Goal: Task Accomplishment & Management: Use online tool/utility

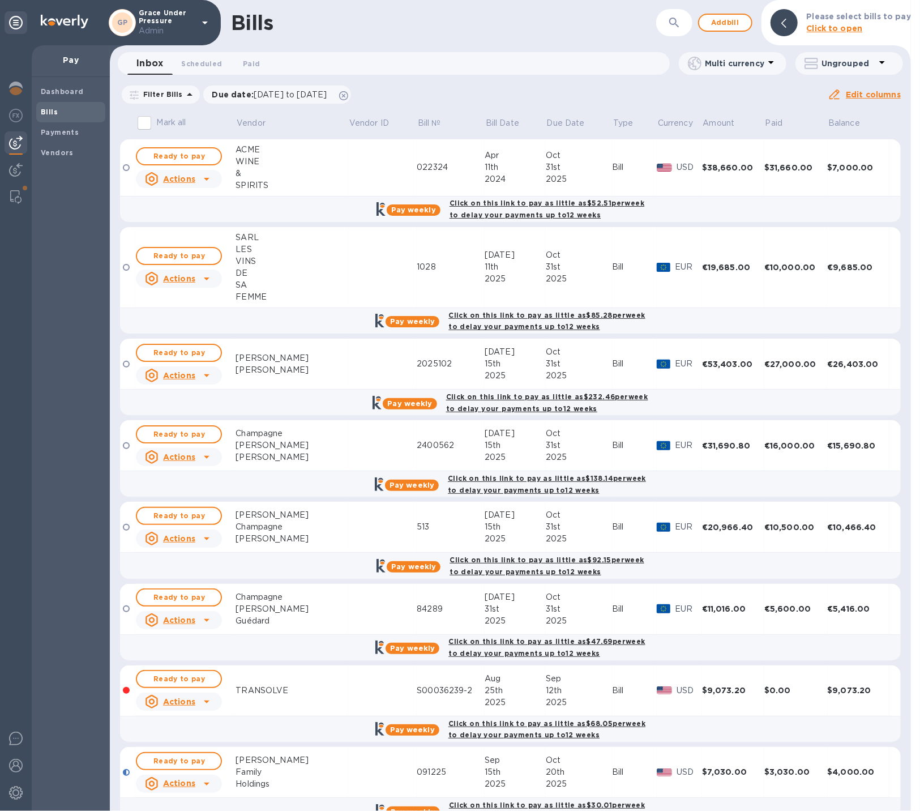
click at [203, 22] on icon at bounding box center [205, 23] width 14 height 14
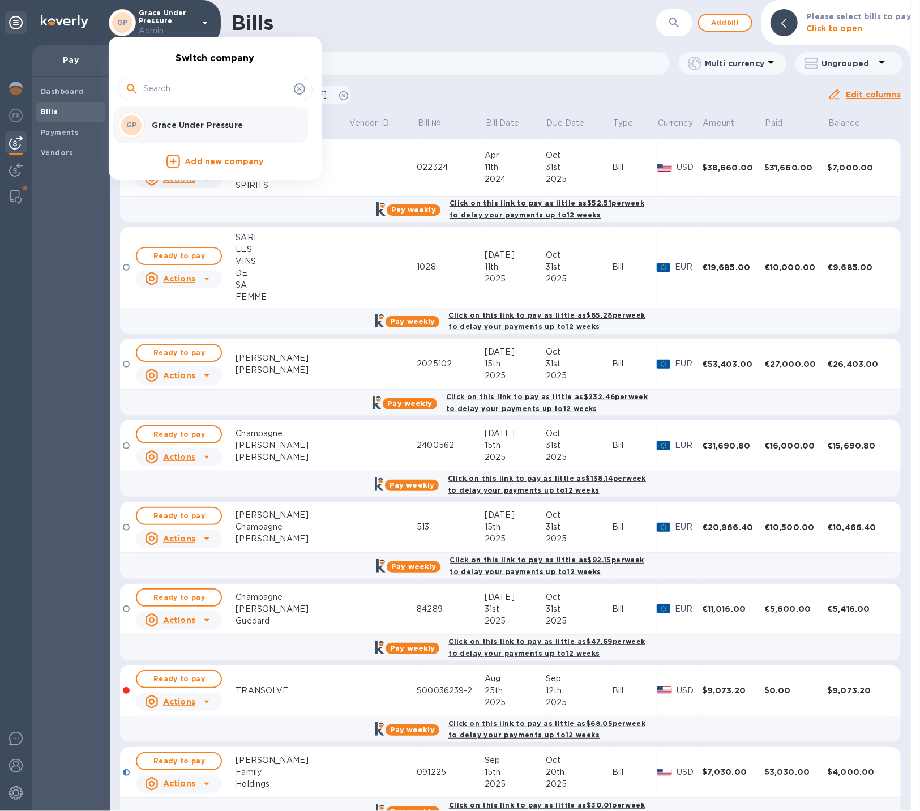
click at [417, 42] on div at bounding box center [460, 405] width 920 height 811
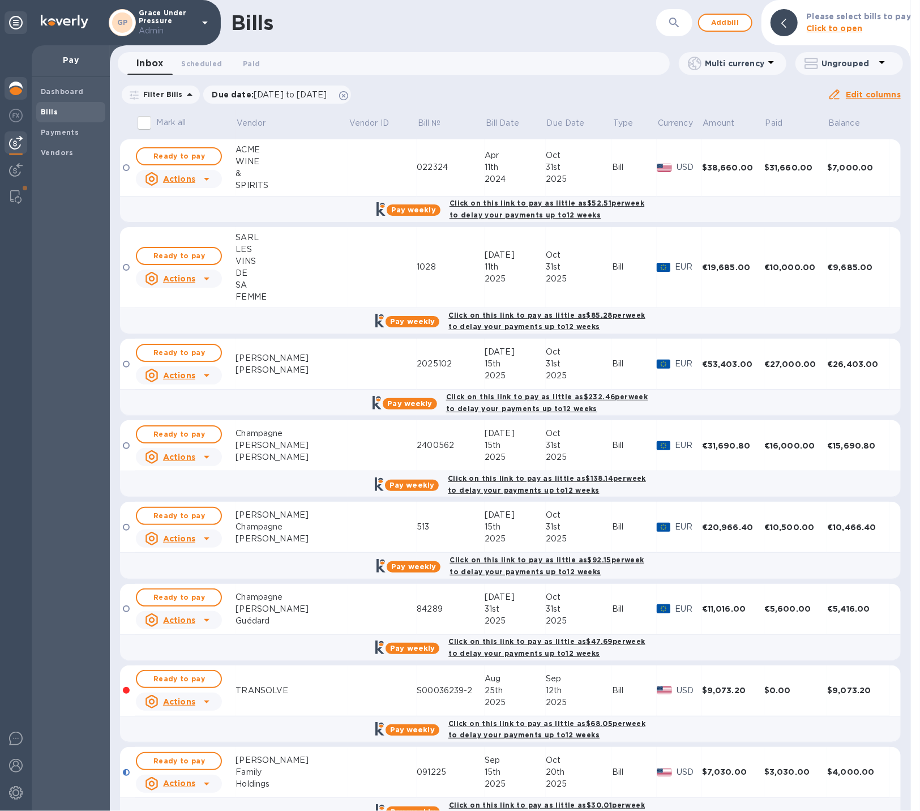
click at [14, 91] on img at bounding box center [16, 89] width 14 height 14
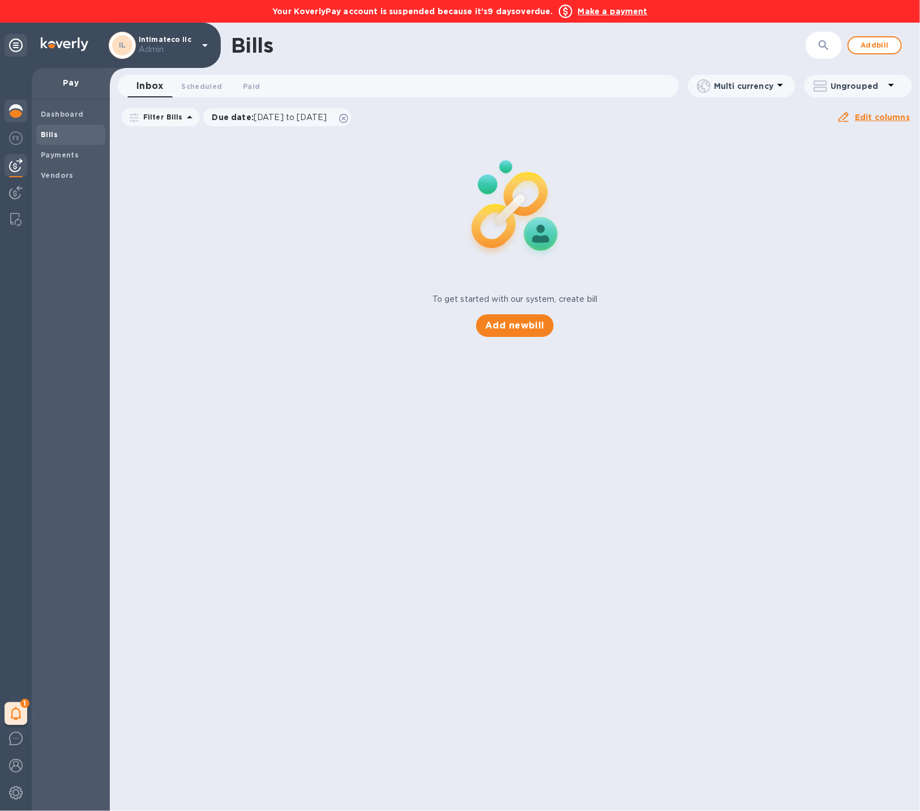
click at [16, 110] on img at bounding box center [16, 111] width 14 height 14
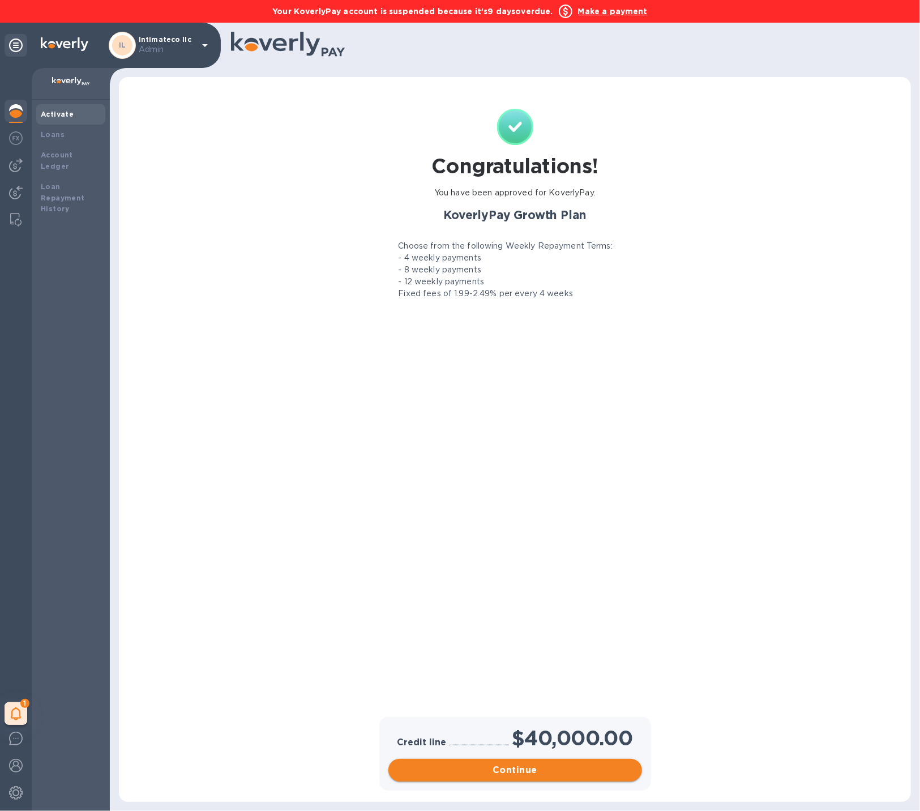
click at [555, 760] on button "Continue" at bounding box center [515, 770] width 254 height 23
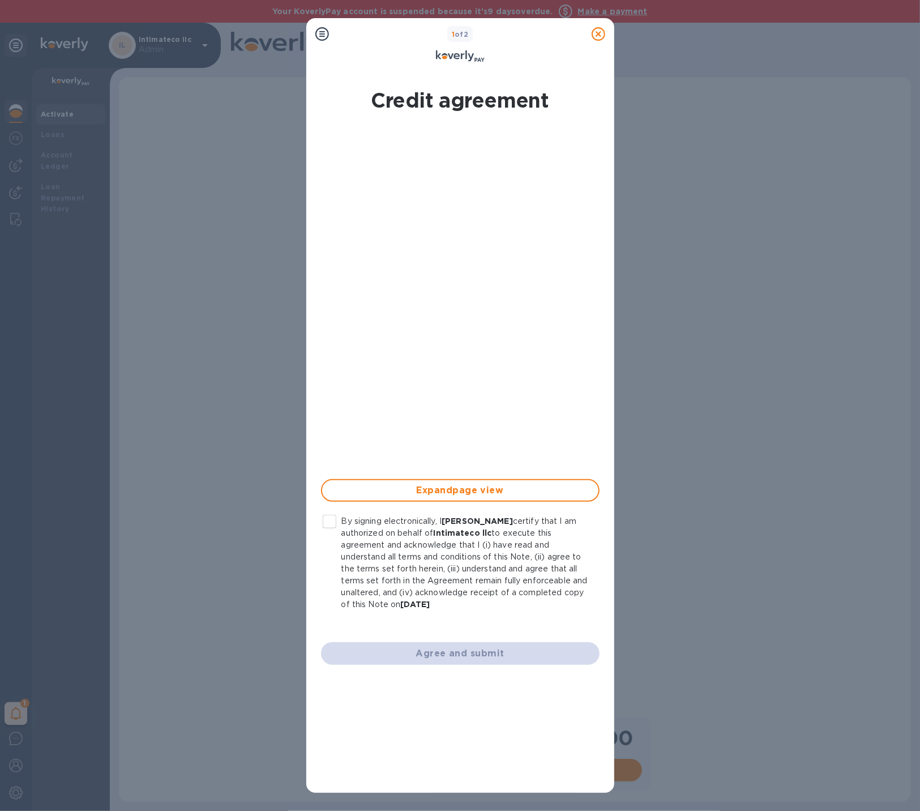
click at [329, 519] on input "By signing electronically, I [PERSON_NAME] certify that I am authorized on beha…" at bounding box center [330, 522] width 24 height 24
click at [391, 644] on button "Agree and submit" at bounding box center [460, 653] width 279 height 23
checkbox input "false"
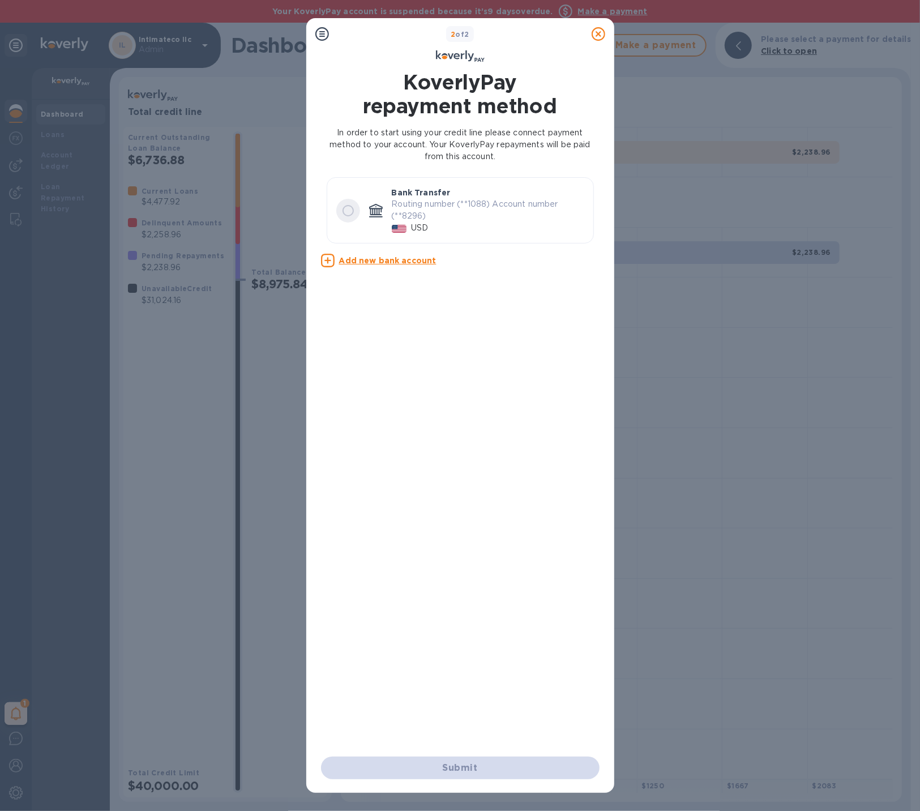
click at [346, 208] on input "radio" at bounding box center [348, 211] width 24 height 24
radio input "true"
click at [507, 769] on span "Submit" at bounding box center [460, 768] width 260 height 14
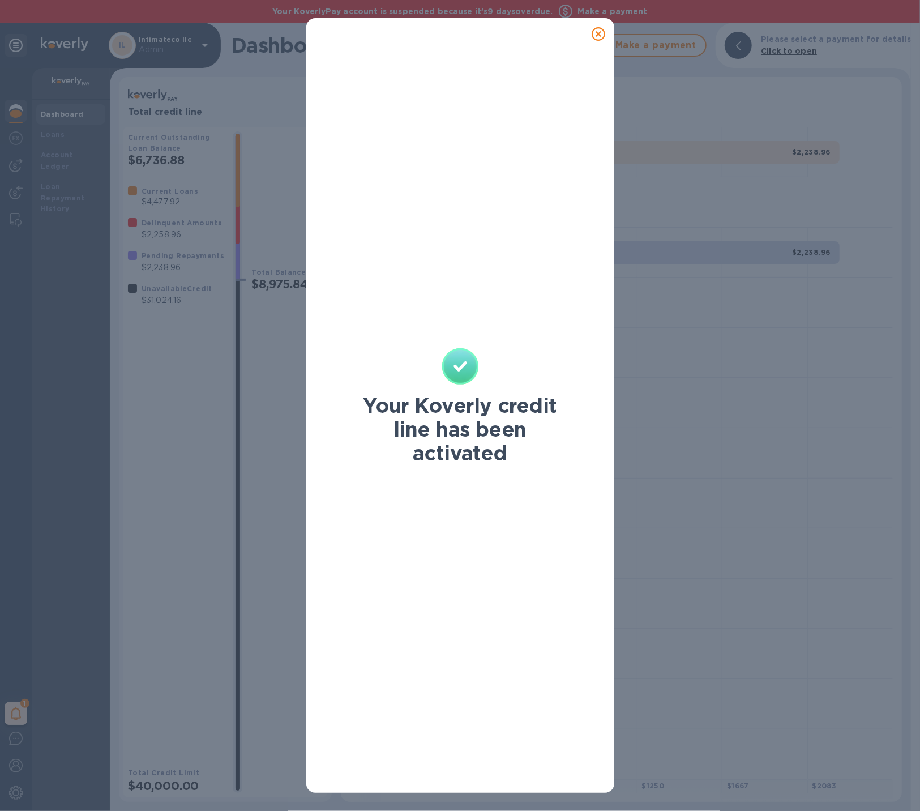
click at [595, 38] on icon at bounding box center [599, 34] width 14 height 14
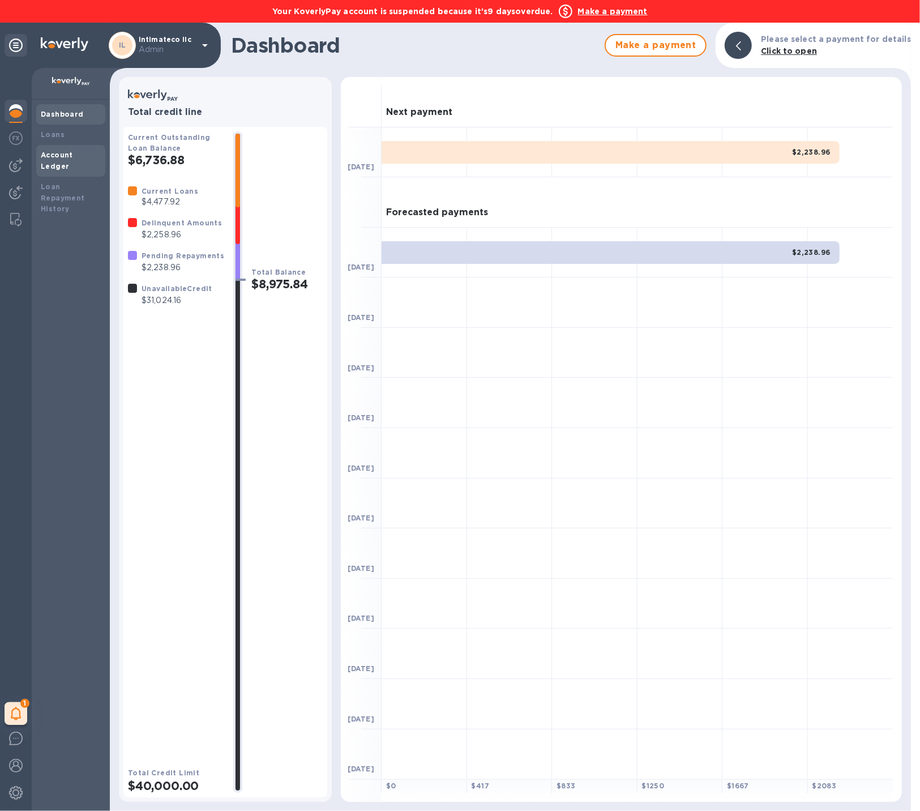
click at [68, 152] on b "Account Ledger" at bounding box center [57, 161] width 32 height 20
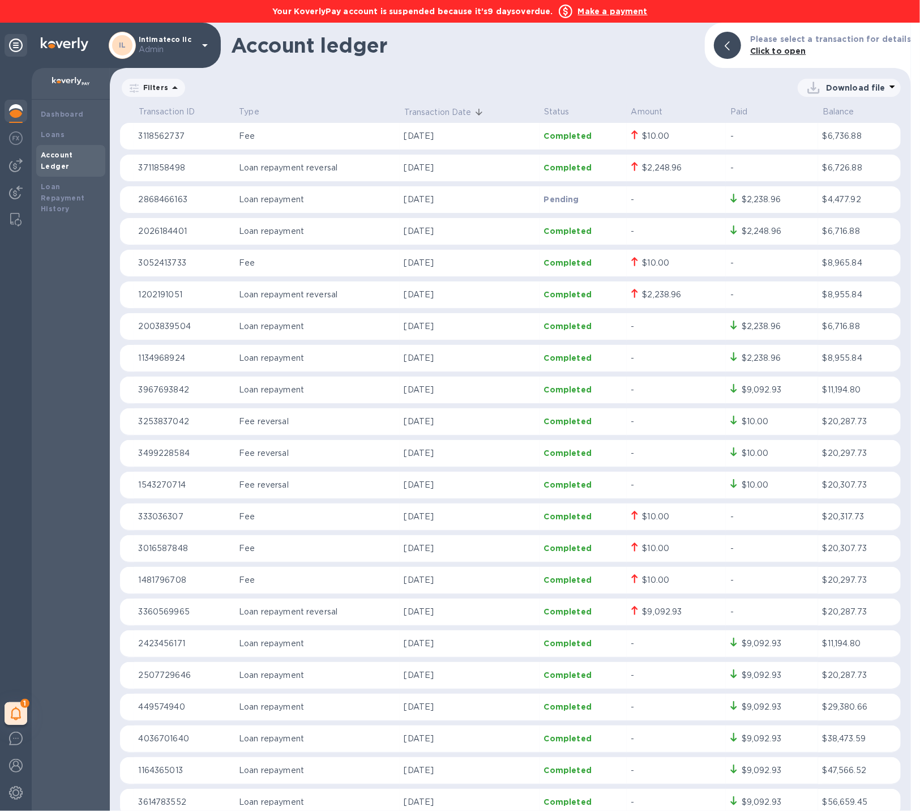
click at [13, 117] on img at bounding box center [16, 111] width 14 height 14
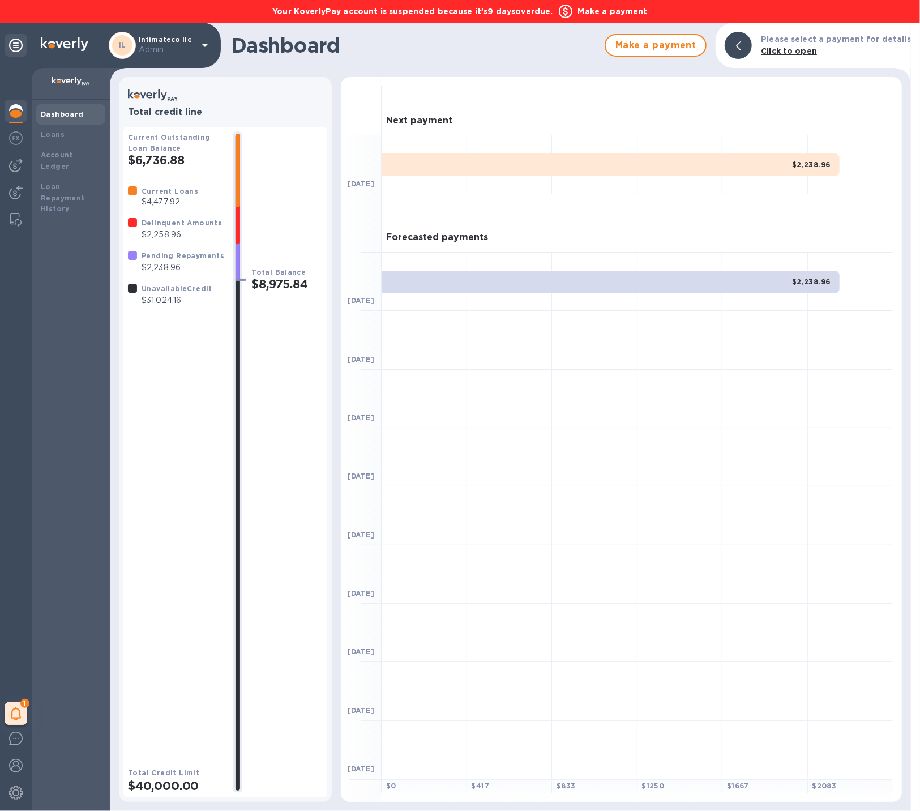
click at [595, 11] on b "Make a payment" at bounding box center [613, 11] width 70 height 9
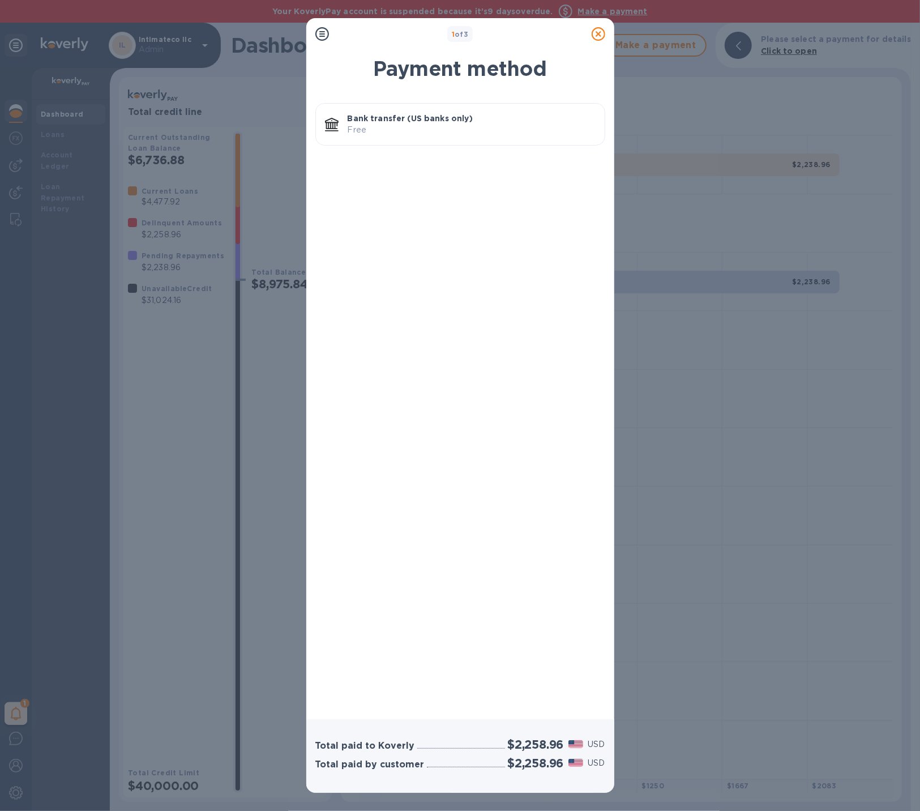
click at [441, 123] on p "Bank transfer (US banks only)" at bounding box center [472, 118] width 248 height 11
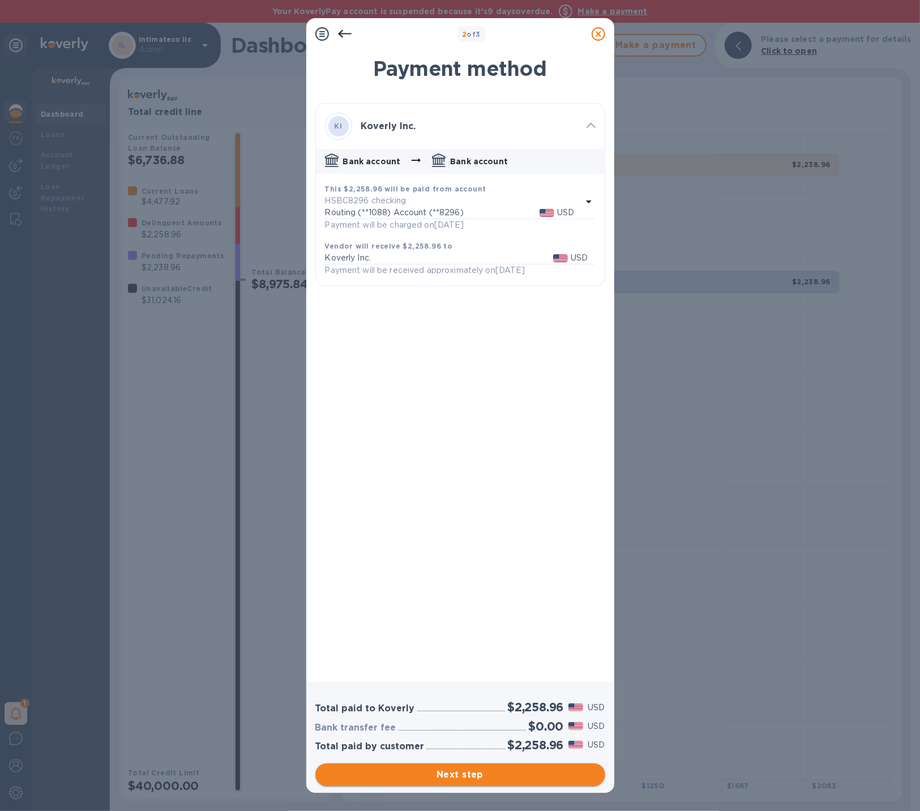
click at [494, 771] on span "Next step" at bounding box center [460, 775] width 272 height 14
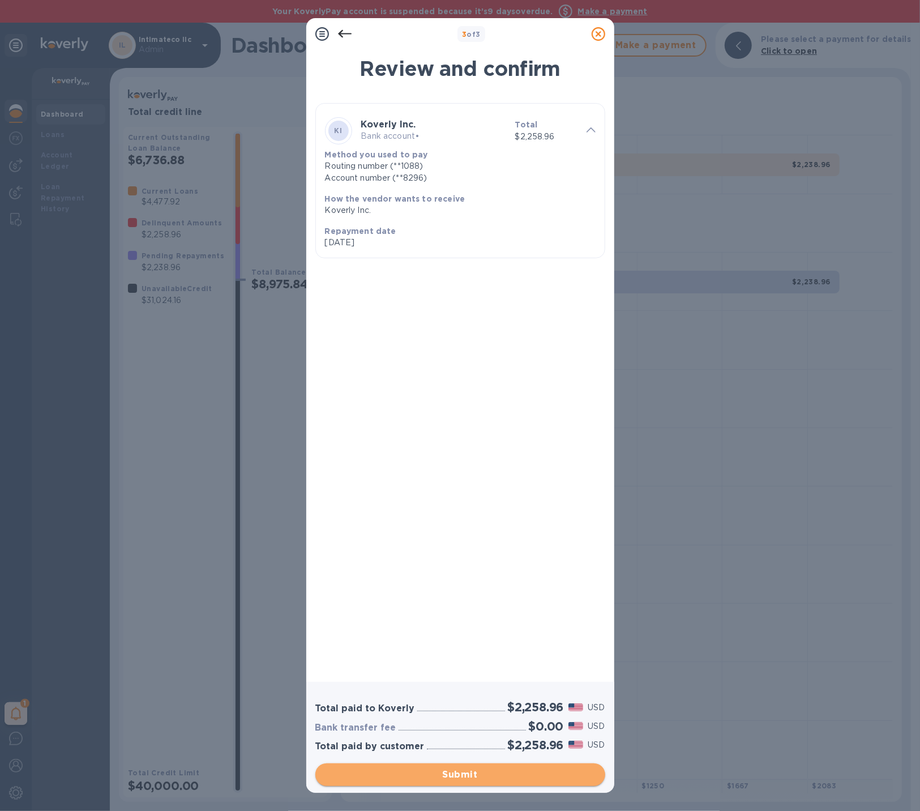
click at [494, 771] on span "Submit" at bounding box center [460, 775] width 272 height 14
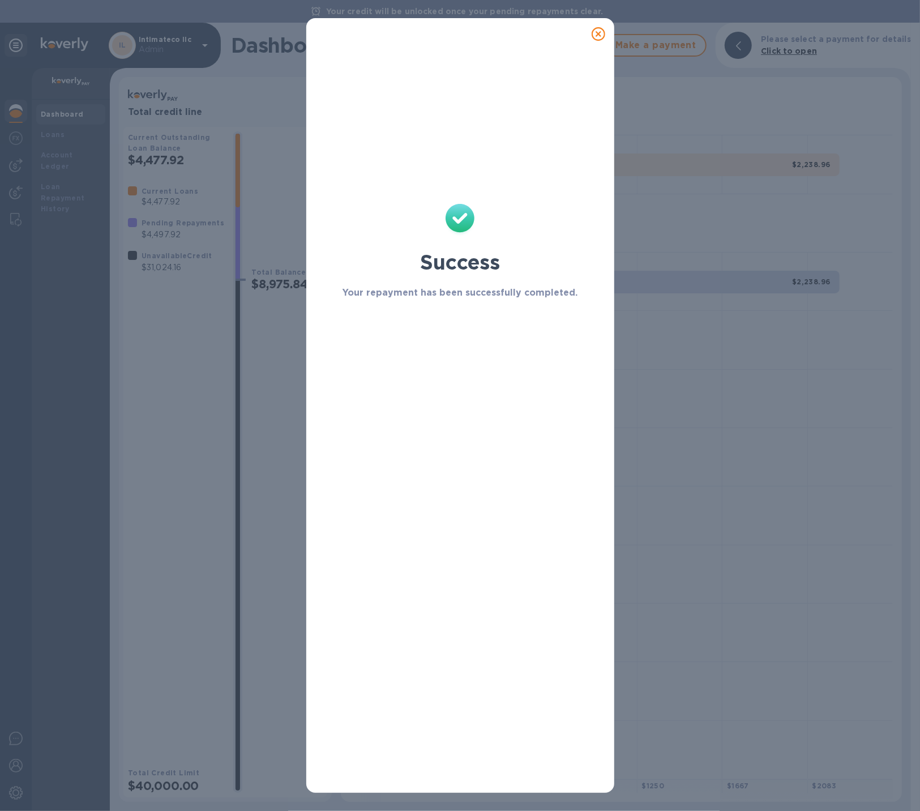
click at [598, 31] on icon at bounding box center [599, 34] width 14 height 14
